Goal: Check status

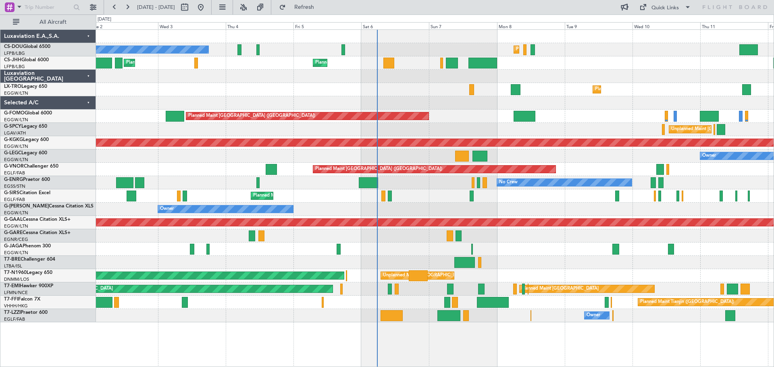
click at [604, 172] on div "Planned Maint [GEOGRAPHIC_DATA] ([GEOGRAPHIC_DATA])" at bounding box center [434, 169] width 677 height 13
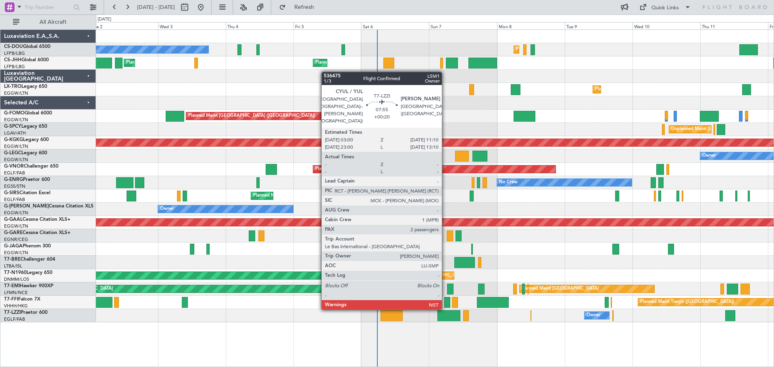
click at [445, 316] on div at bounding box center [448, 315] width 23 height 11
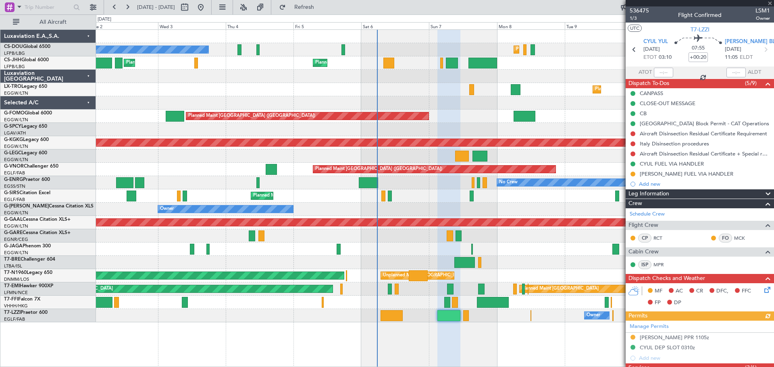
scroll to position [196, 0]
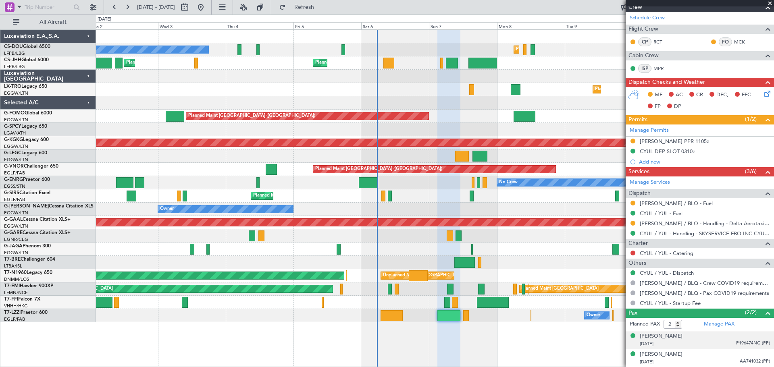
click at [743, 341] on span "P196474NG (PP)" at bounding box center [753, 343] width 34 height 7
click at [762, 353] on img at bounding box center [765, 353] width 7 height 7
click at [747, 359] on span "AA741032 (PP)" at bounding box center [755, 361] width 30 height 7
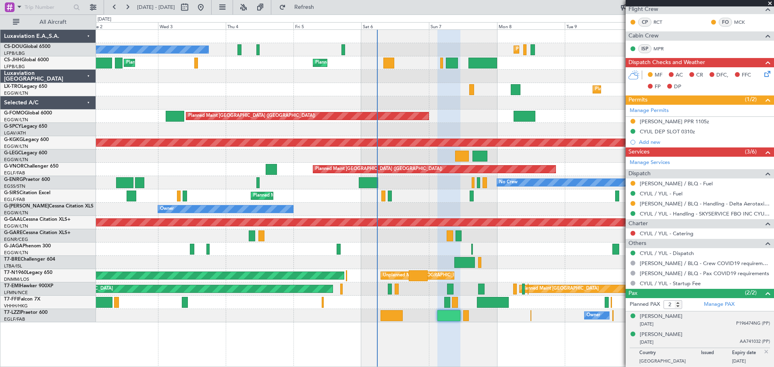
click at [762, 351] on img at bounding box center [765, 351] width 7 height 7
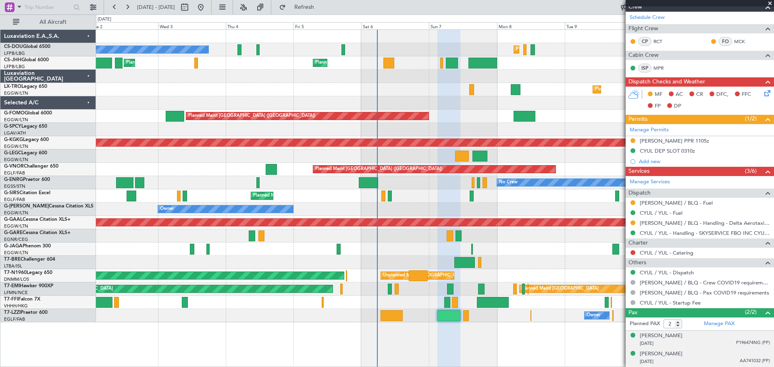
scroll to position [196, 0]
click at [769, 6] on span at bounding box center [770, 3] width 8 height 7
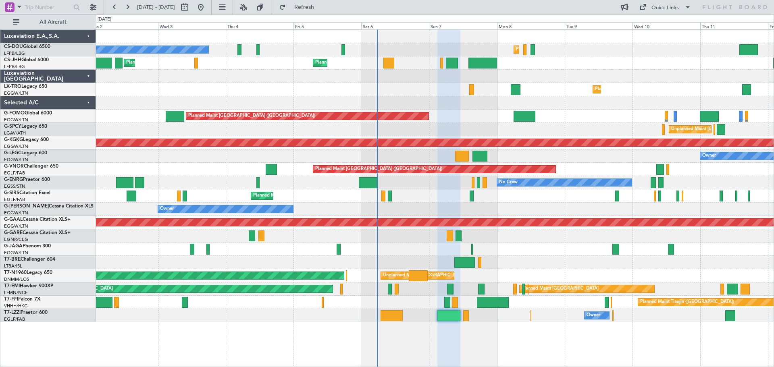
type input "0"
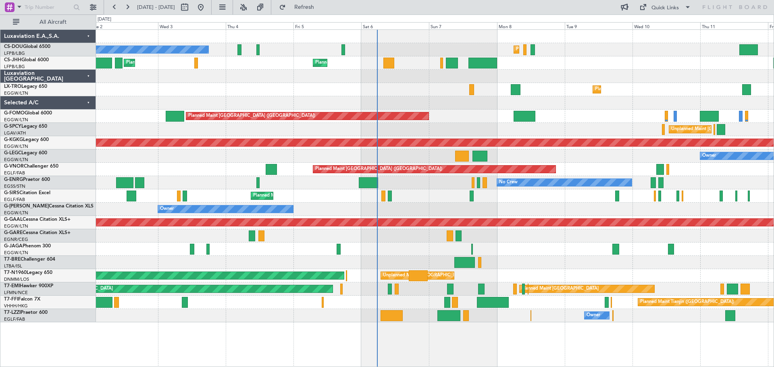
scroll to position [0, 0]
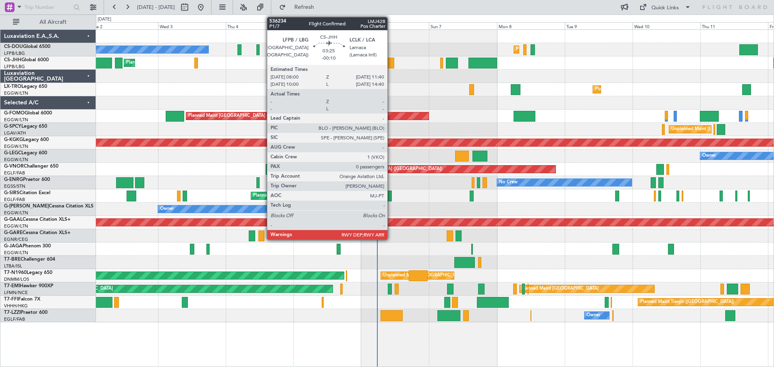
click at [391, 65] on div at bounding box center [388, 63] width 10 height 11
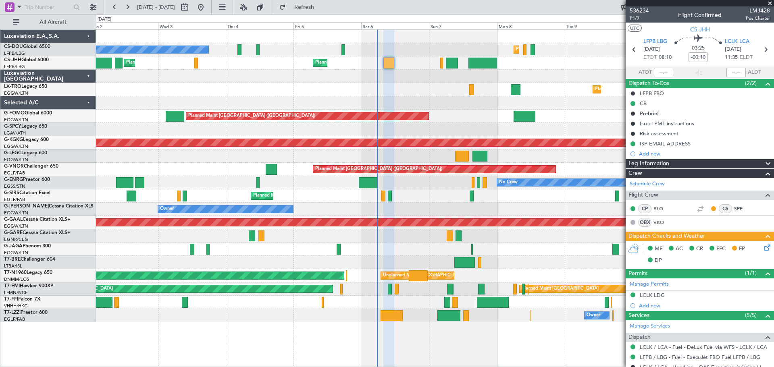
click at [769, 3] on span at bounding box center [770, 3] width 8 height 7
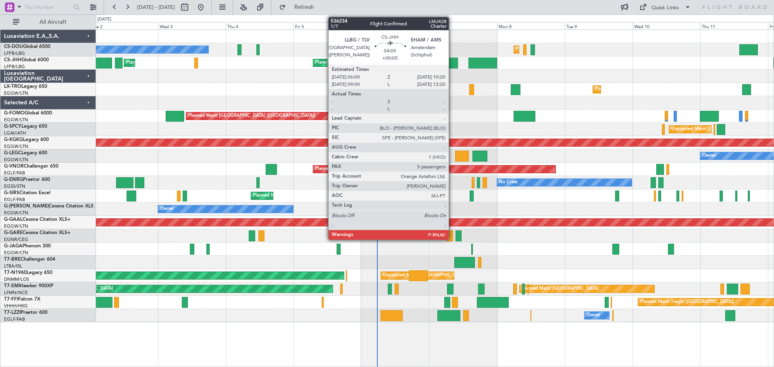
click at [452, 60] on div at bounding box center [452, 63] width 12 height 11
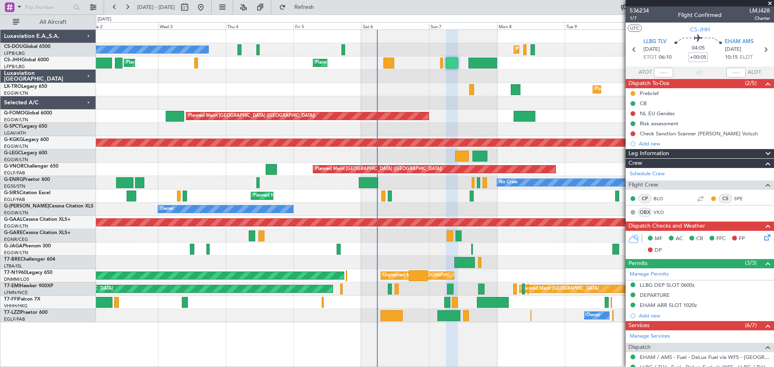
click at [769, 3] on span at bounding box center [770, 3] width 8 height 7
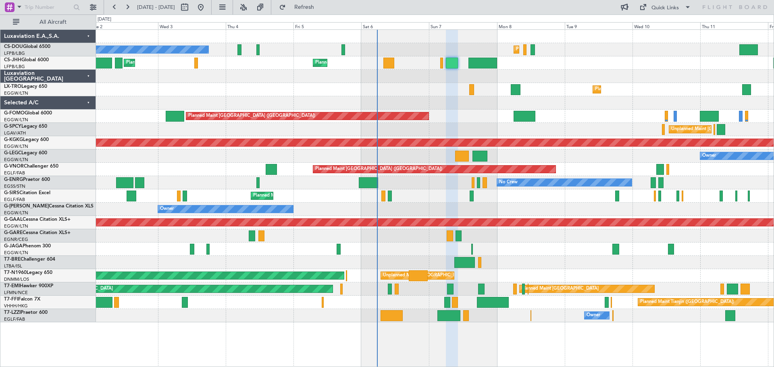
type input "0"
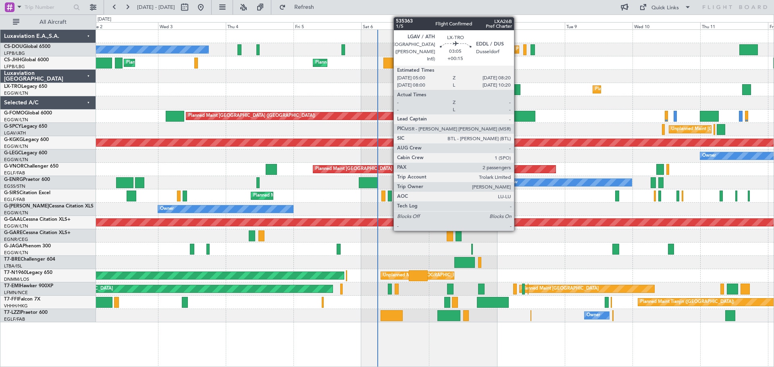
click at [517, 91] on div at bounding box center [516, 89] width 10 height 11
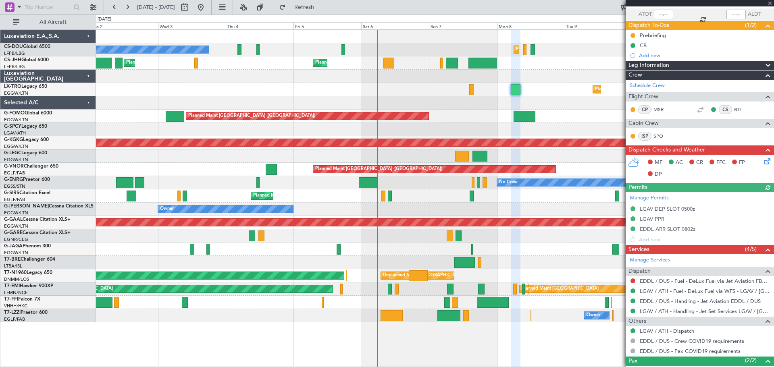
scroll to position [106, 0]
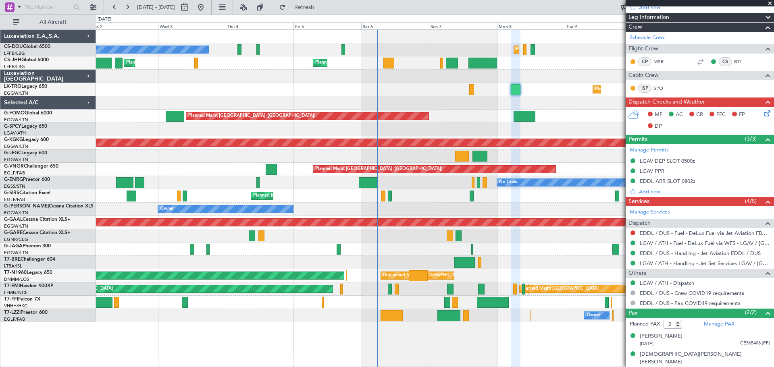
click at [546, 99] on div at bounding box center [434, 102] width 677 height 13
click at [767, 3] on span at bounding box center [770, 3] width 8 height 7
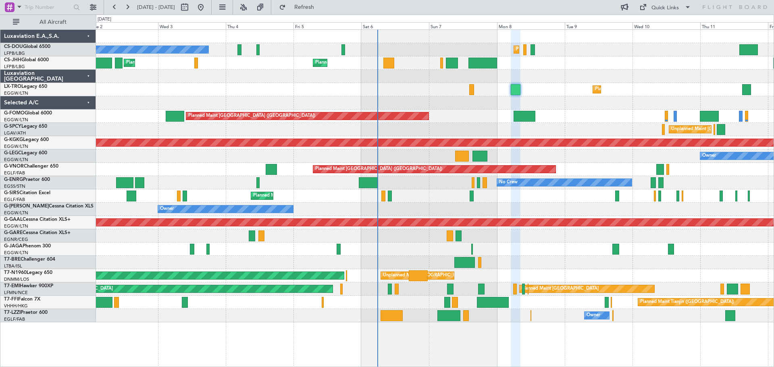
type input "0"
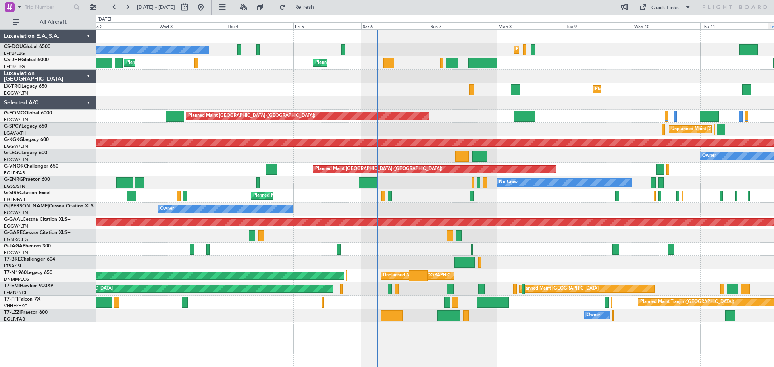
scroll to position [0, 0]
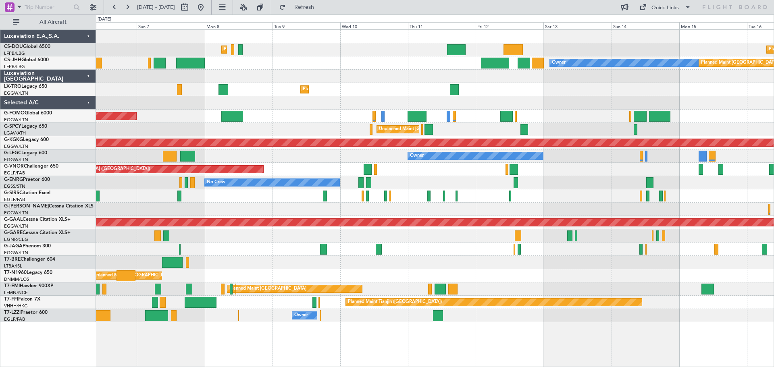
click at [447, 83] on div "Planned Maint [GEOGRAPHIC_DATA] ([GEOGRAPHIC_DATA]) Planned Maint [GEOGRAPHIC_D…" at bounding box center [434, 176] width 677 height 293
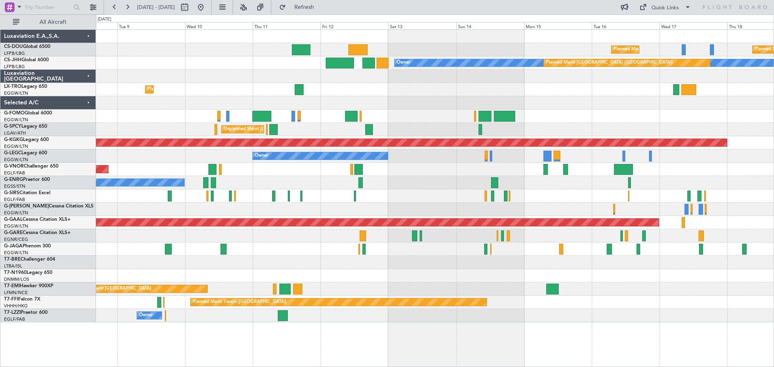
click at [468, 96] on div "Planned Maint Dusseldorf" at bounding box center [434, 89] width 677 height 13
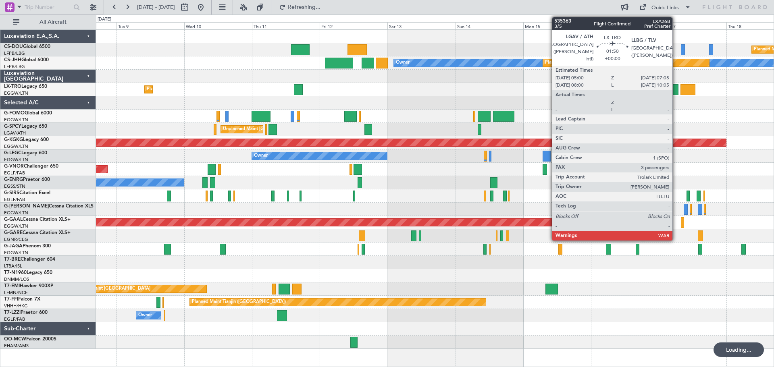
click at [676, 93] on div at bounding box center [675, 89] width 6 height 11
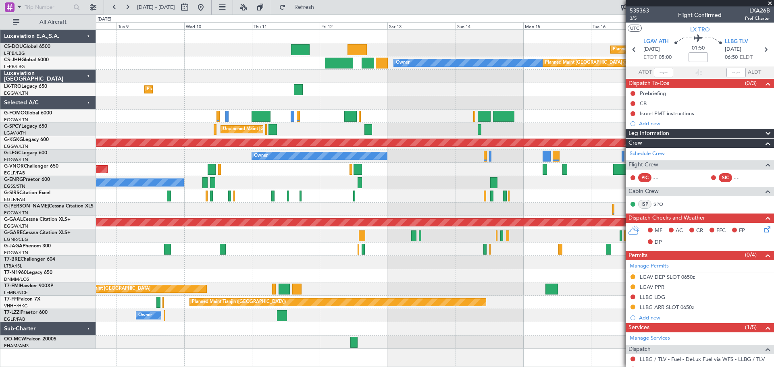
click at [769, 3] on span at bounding box center [770, 3] width 8 height 7
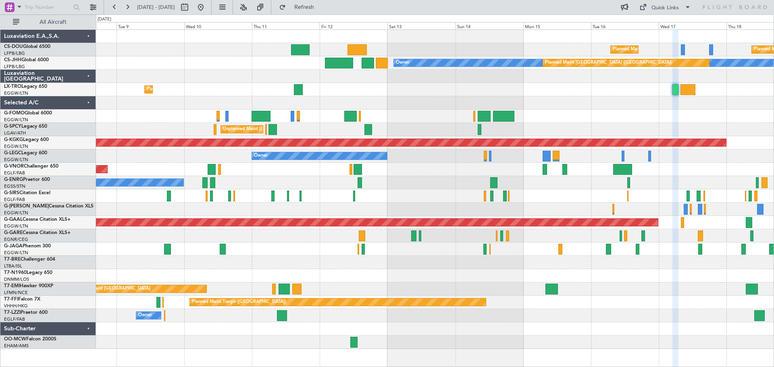
type input "0"
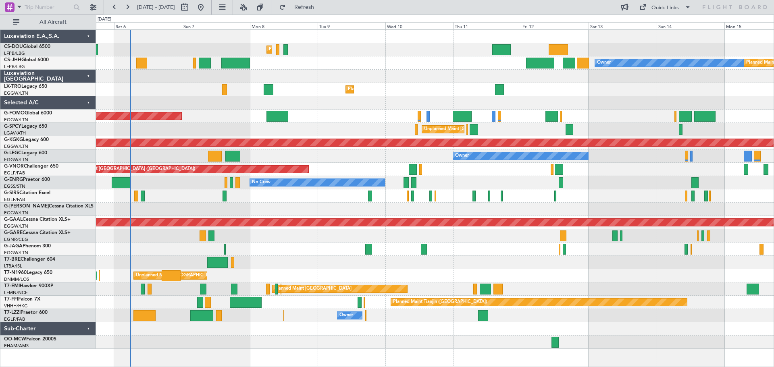
click at [376, 115] on div "Planned Maint [GEOGRAPHIC_DATA] ([GEOGRAPHIC_DATA])" at bounding box center [434, 116] width 677 height 13
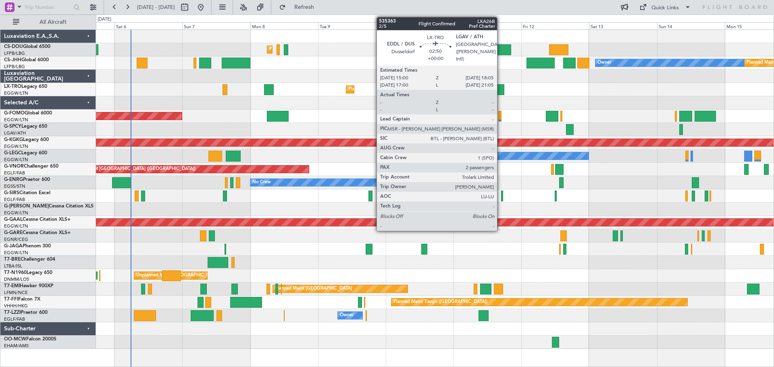
click at [501, 91] on div at bounding box center [499, 89] width 9 height 11
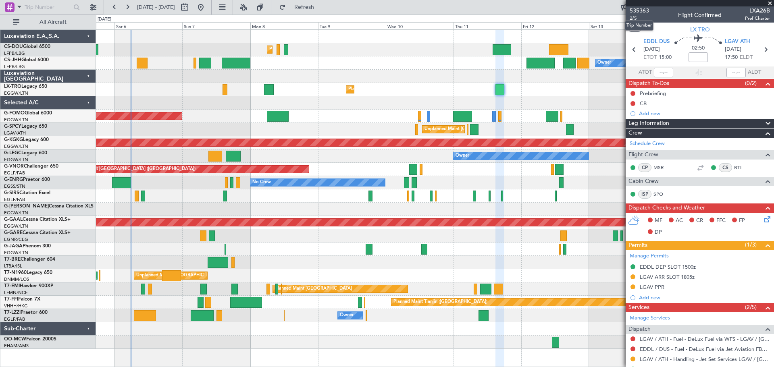
click at [642, 10] on span "535363" at bounding box center [638, 10] width 19 height 8
click at [769, 2] on span at bounding box center [770, 3] width 8 height 7
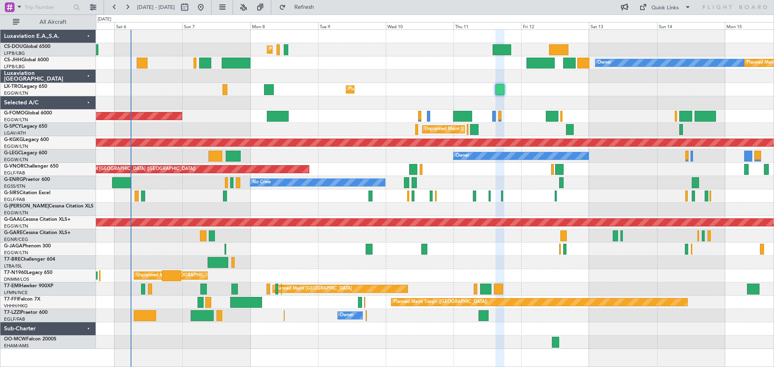
type input "0"
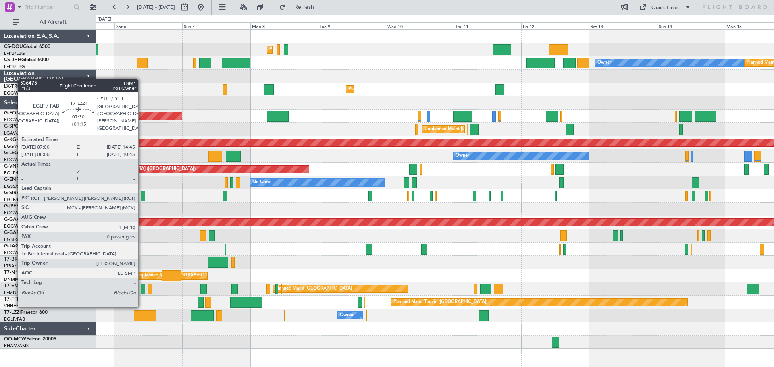
click at [142, 314] on div at bounding box center [145, 315] width 22 height 11
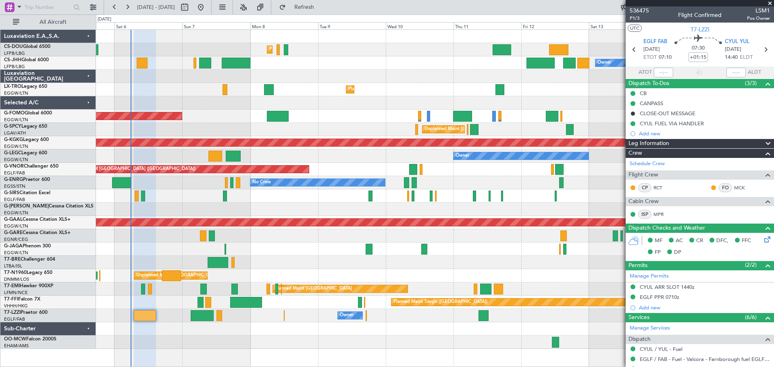
click at [769, 3] on span at bounding box center [770, 3] width 8 height 7
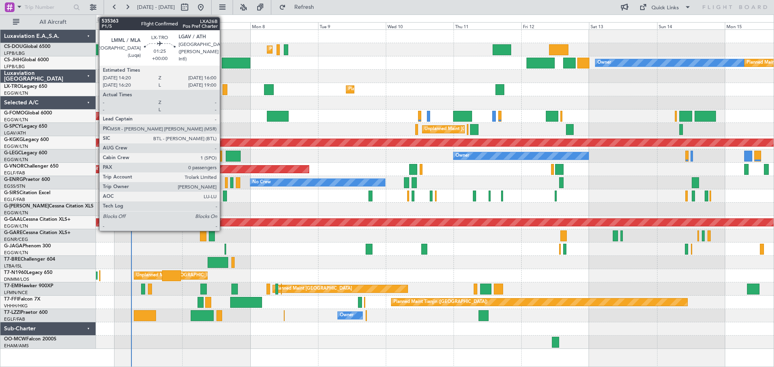
click at [223, 93] on div at bounding box center [224, 89] width 5 height 11
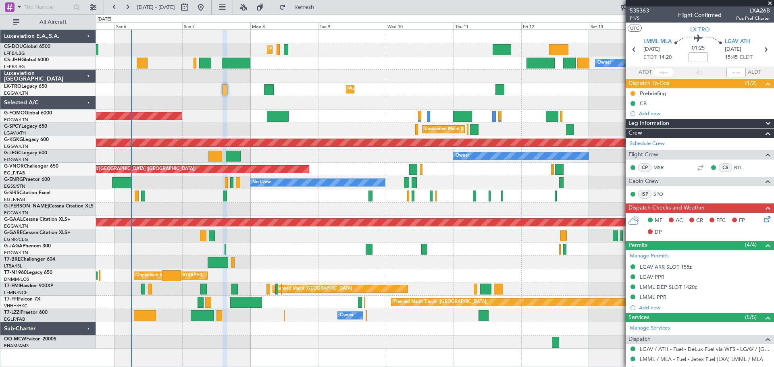
click at [769, 3] on span at bounding box center [770, 3] width 8 height 7
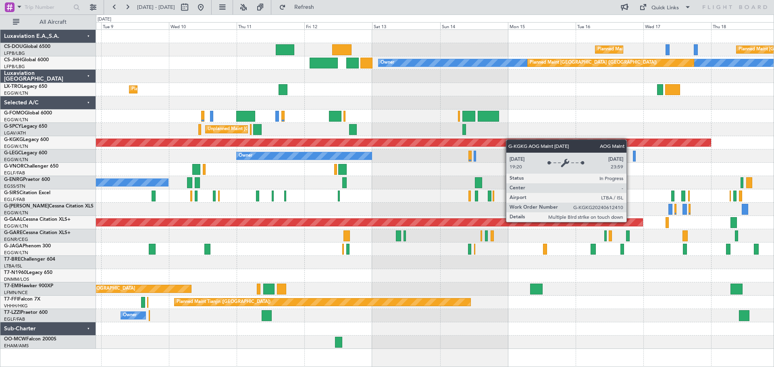
click at [399, 146] on div "Planned Maint [GEOGRAPHIC_DATA] ([GEOGRAPHIC_DATA]) Planned Maint [GEOGRAPHIC_D…" at bounding box center [434, 189] width 677 height 319
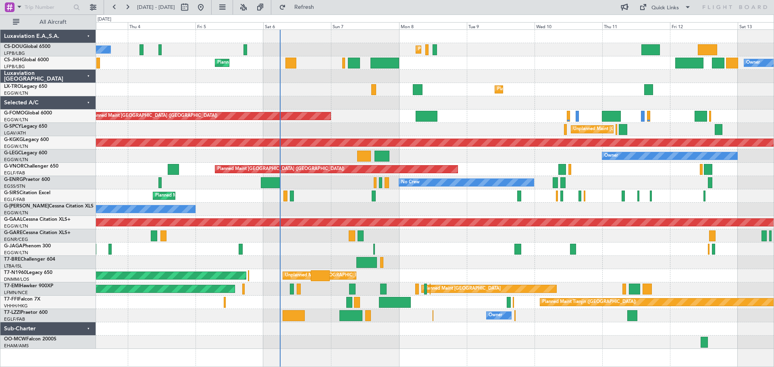
click at [575, 97] on div "Planned Maint [GEOGRAPHIC_DATA] ([GEOGRAPHIC_DATA]) No Crew Planned Maint [GEOG…" at bounding box center [434, 189] width 677 height 319
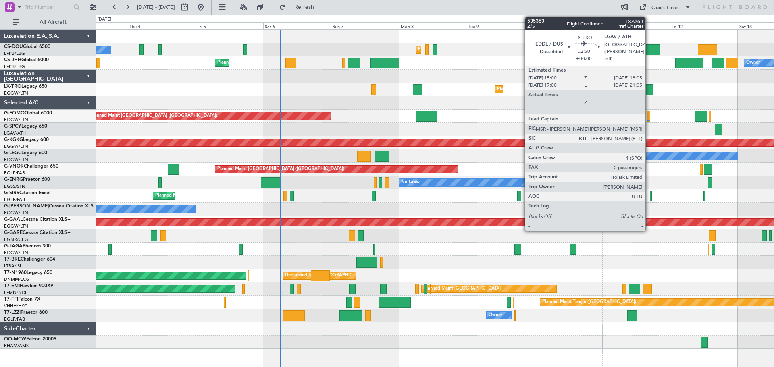
click at [649, 90] on div at bounding box center [648, 89] width 9 height 11
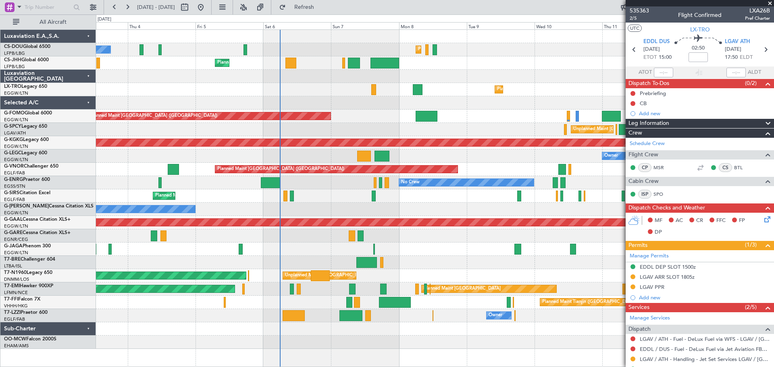
click at [771, 5] on span at bounding box center [770, 3] width 8 height 7
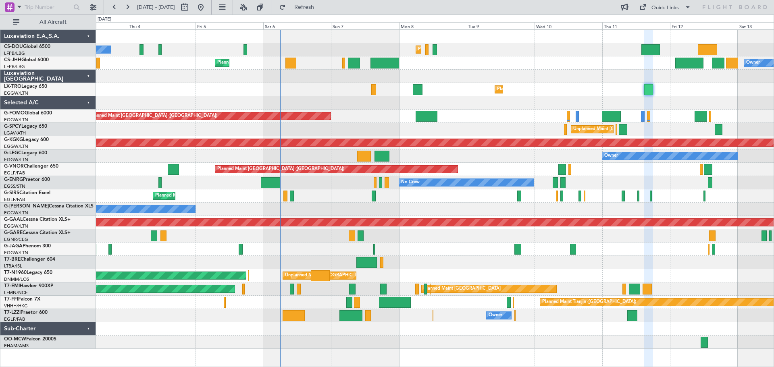
type input "0"
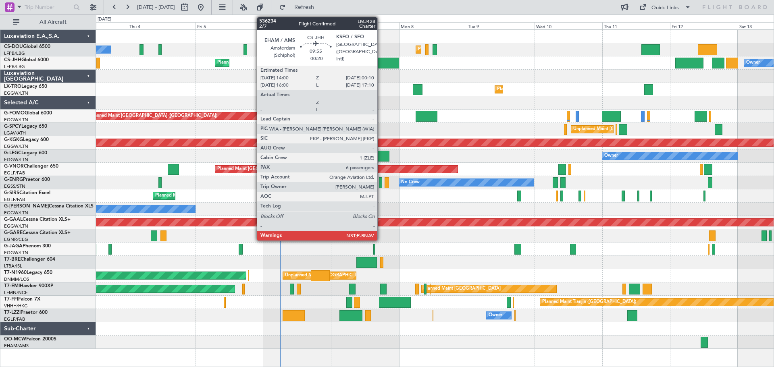
click at [381, 62] on div at bounding box center [384, 63] width 29 height 11
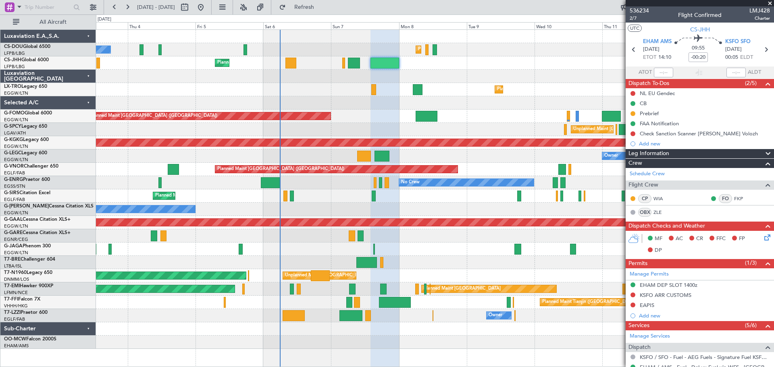
click at [770, 3] on span at bounding box center [770, 3] width 8 height 7
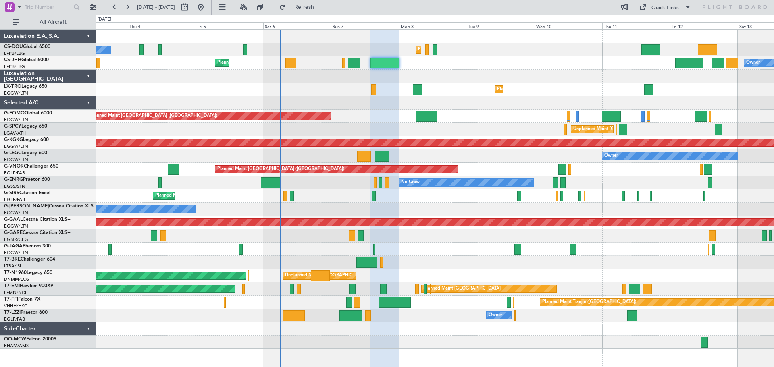
type input "0"
